Goal: Task Accomplishment & Management: Use online tool/utility

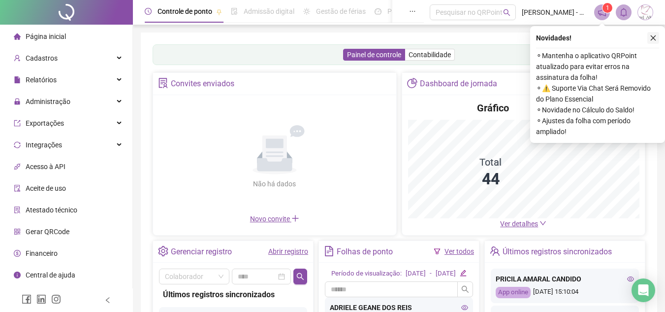
click at [650, 37] on icon "close" at bounding box center [653, 37] width 7 height 7
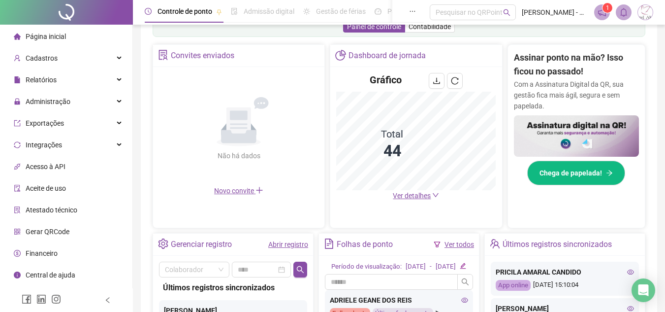
scroll to position [321, 0]
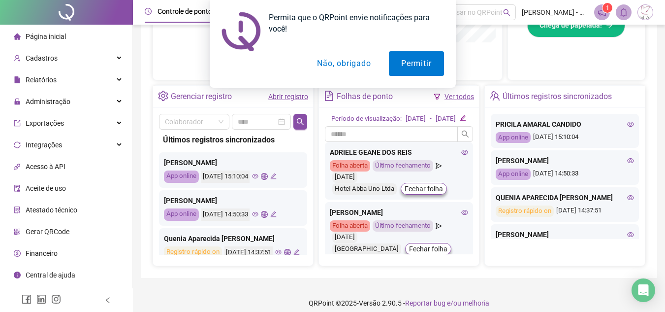
click at [359, 67] on button "Não, obrigado" at bounding box center [344, 63] width 78 height 25
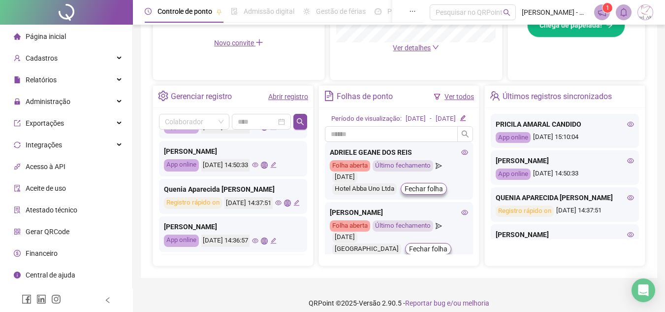
scroll to position [0, 0]
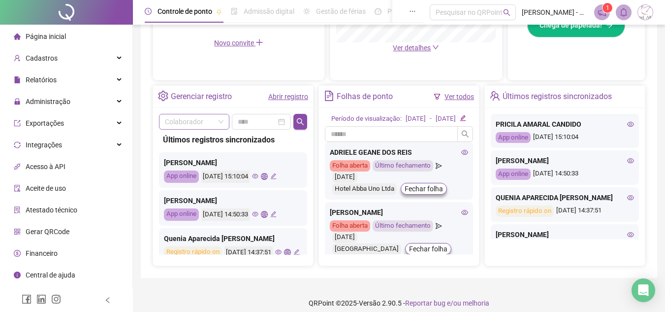
click at [220, 121] on span at bounding box center [194, 121] width 59 height 15
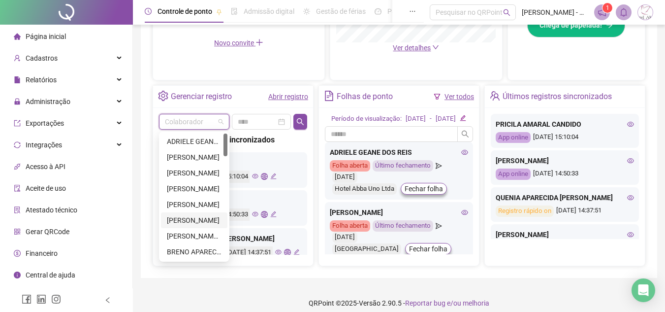
drag, startPoint x: 192, startPoint y: 222, endPoint x: 198, endPoint y: 220, distance: 6.6
click at [192, 222] on div "ARANA CARLA MORAES" at bounding box center [194, 220] width 55 height 11
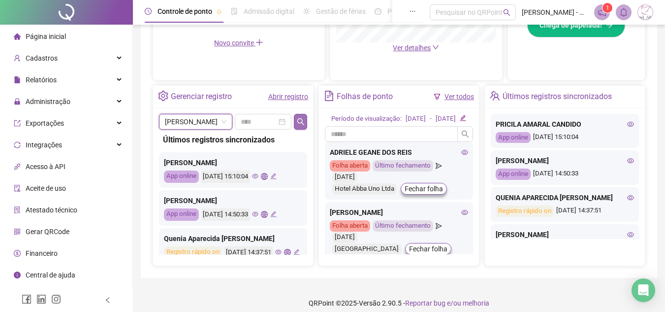
click at [300, 122] on icon "search" at bounding box center [301, 122] width 8 height 8
click at [226, 117] on span "ARANA CARLA MORAES" at bounding box center [196, 121] width 62 height 15
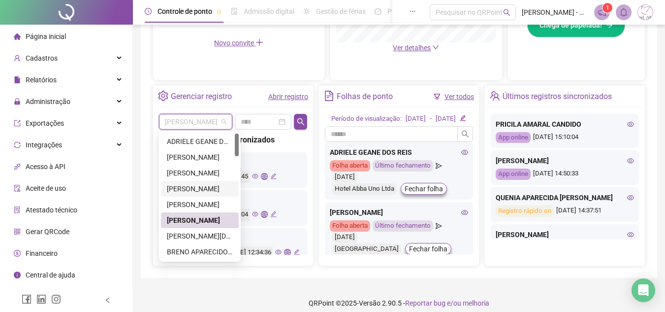
scroll to position [49, 0]
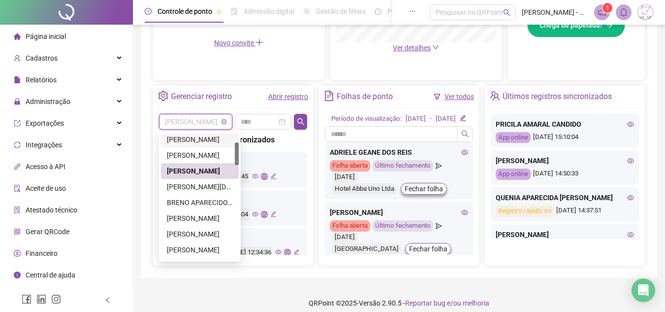
click at [192, 122] on span "ARANA CARLA MORAES" at bounding box center [196, 121] width 62 height 15
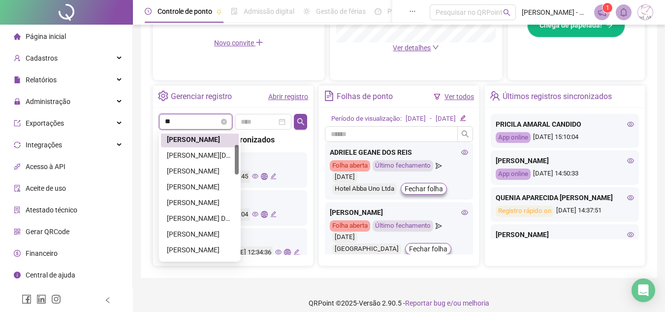
scroll to position [0, 0]
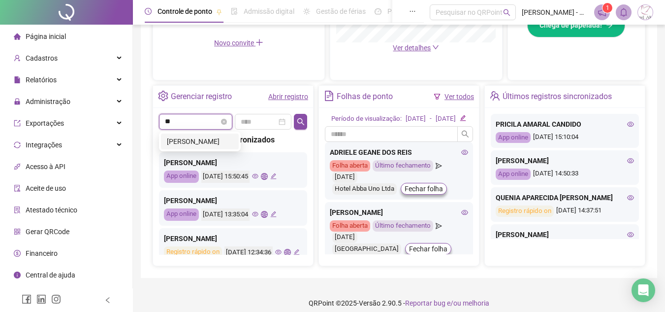
type input "*"
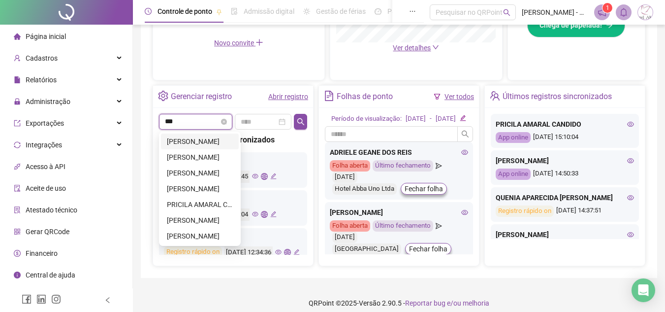
type input "****"
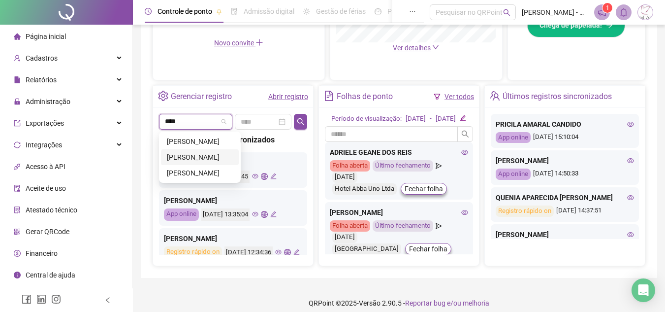
click at [217, 154] on div "MARILZA LEITE PASSOS" at bounding box center [200, 157] width 66 height 11
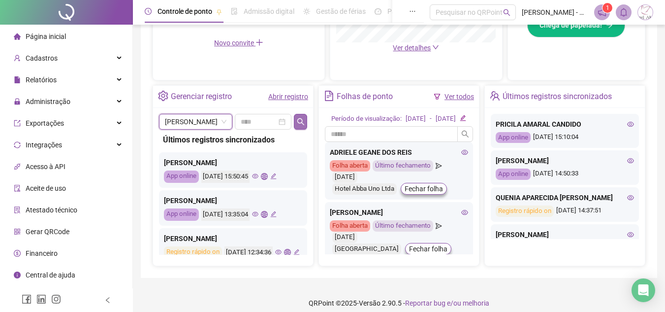
click at [300, 121] on icon "search" at bounding box center [301, 122] width 8 height 8
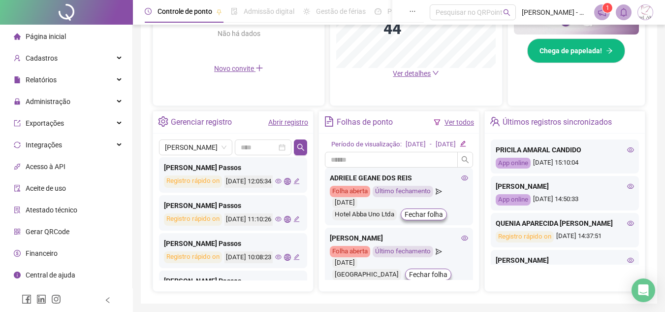
scroll to position [339, 0]
